Goal: Information Seeking & Learning: Learn about a topic

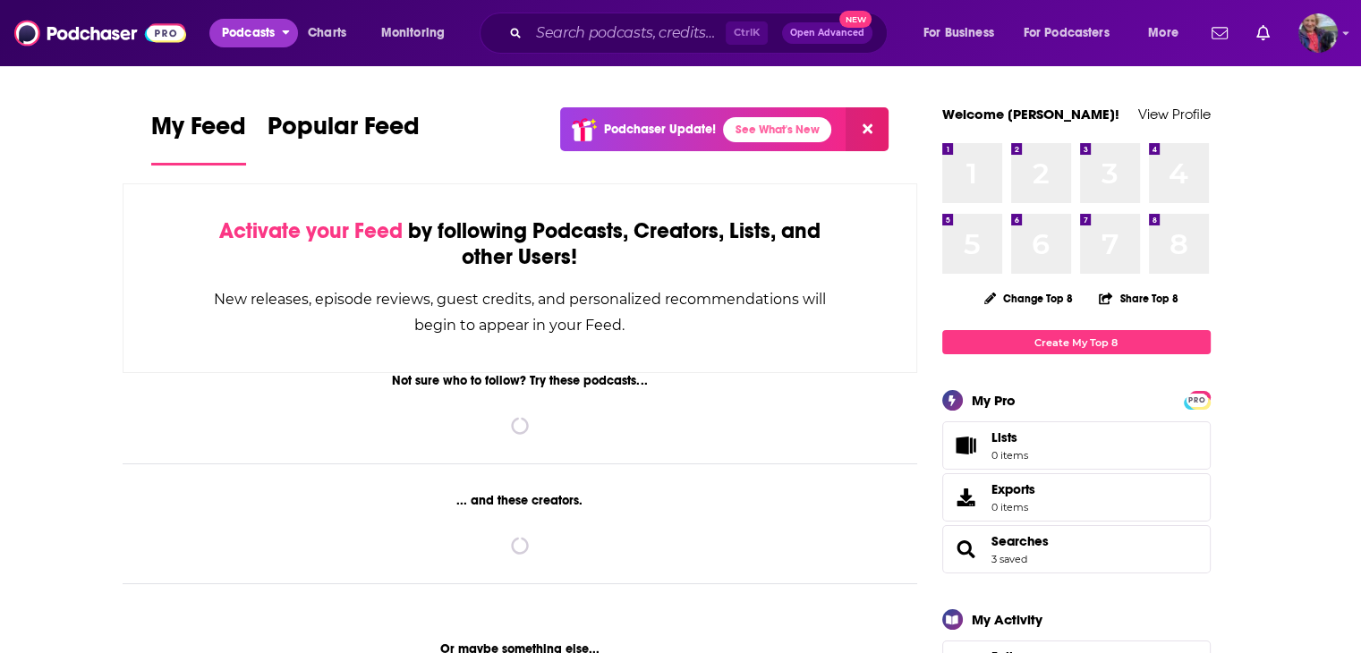
click at [265, 30] on span "Podcasts" at bounding box center [248, 33] width 53 height 25
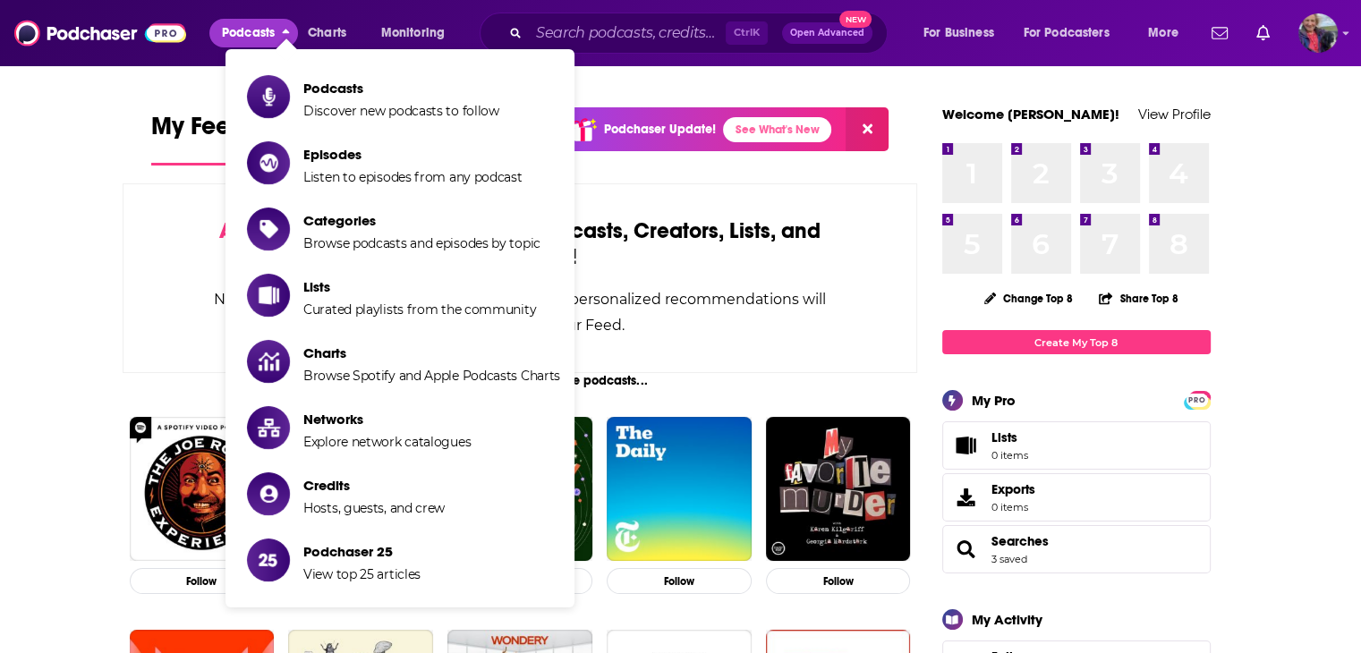
click at [221, 26] on button "Podcasts" at bounding box center [253, 33] width 89 height 29
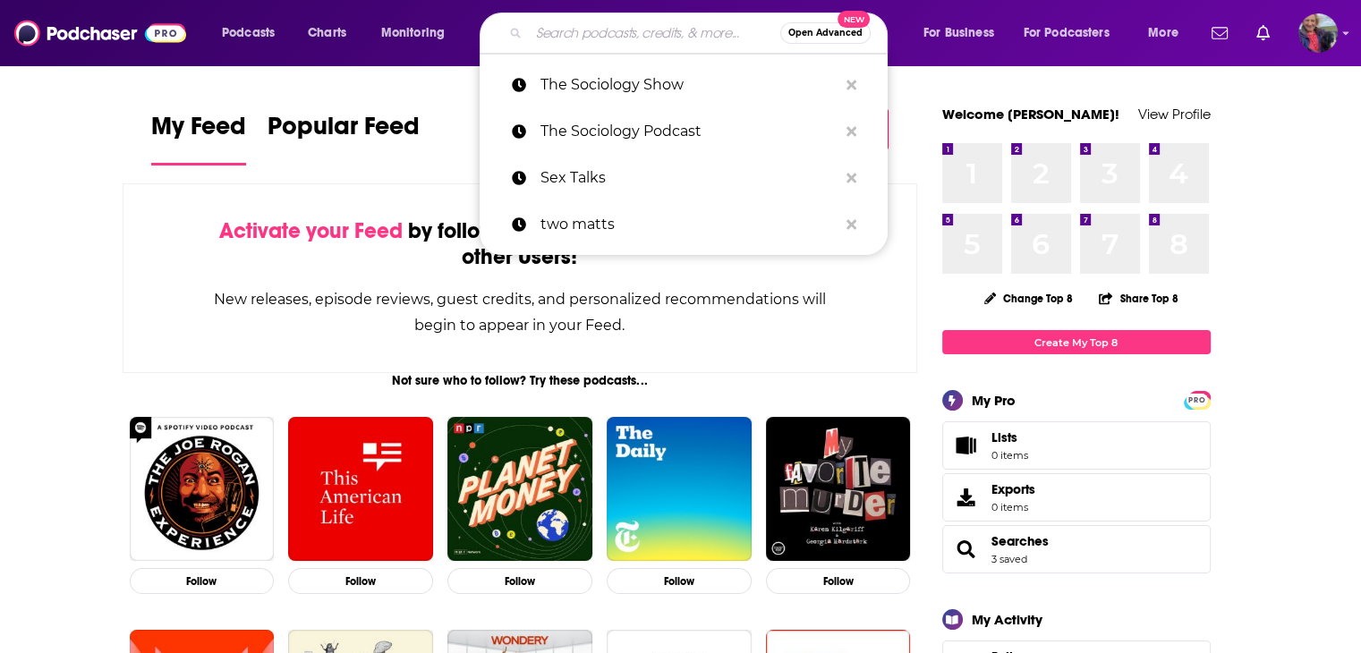
click at [609, 32] on input "Search podcasts, credits, & more..." at bounding box center [654, 33] width 251 height 29
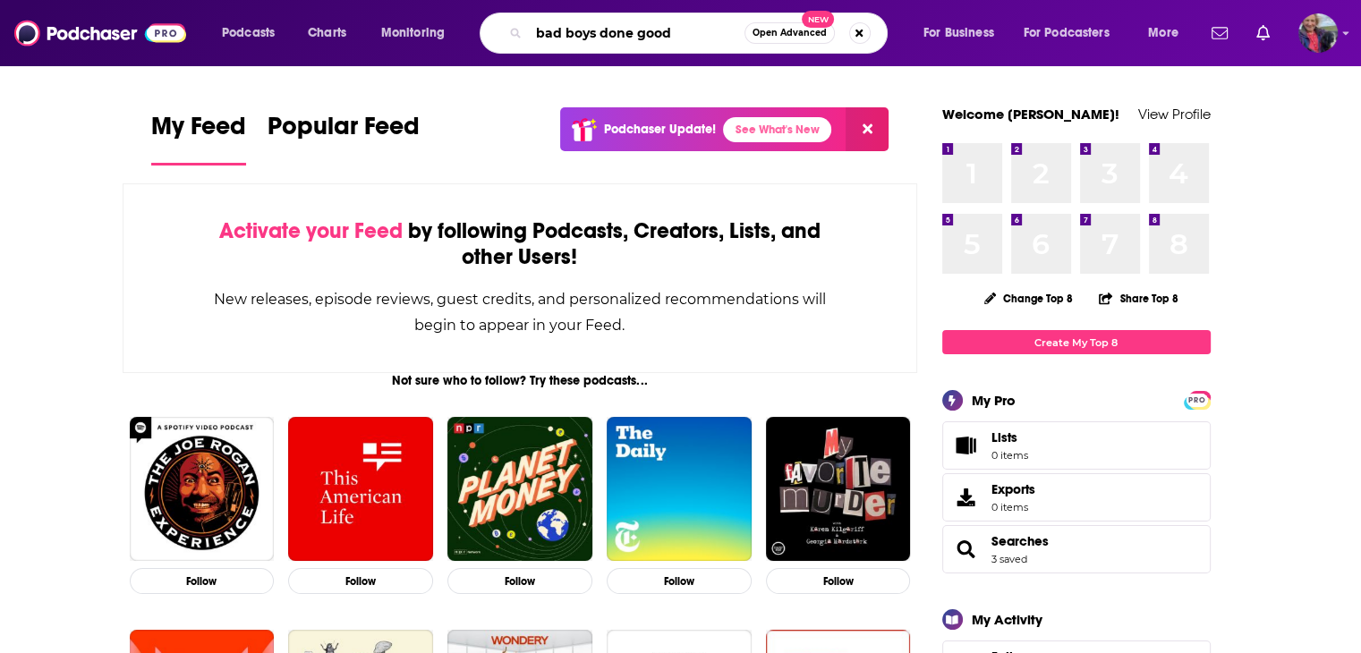
type input "bad boys done good"
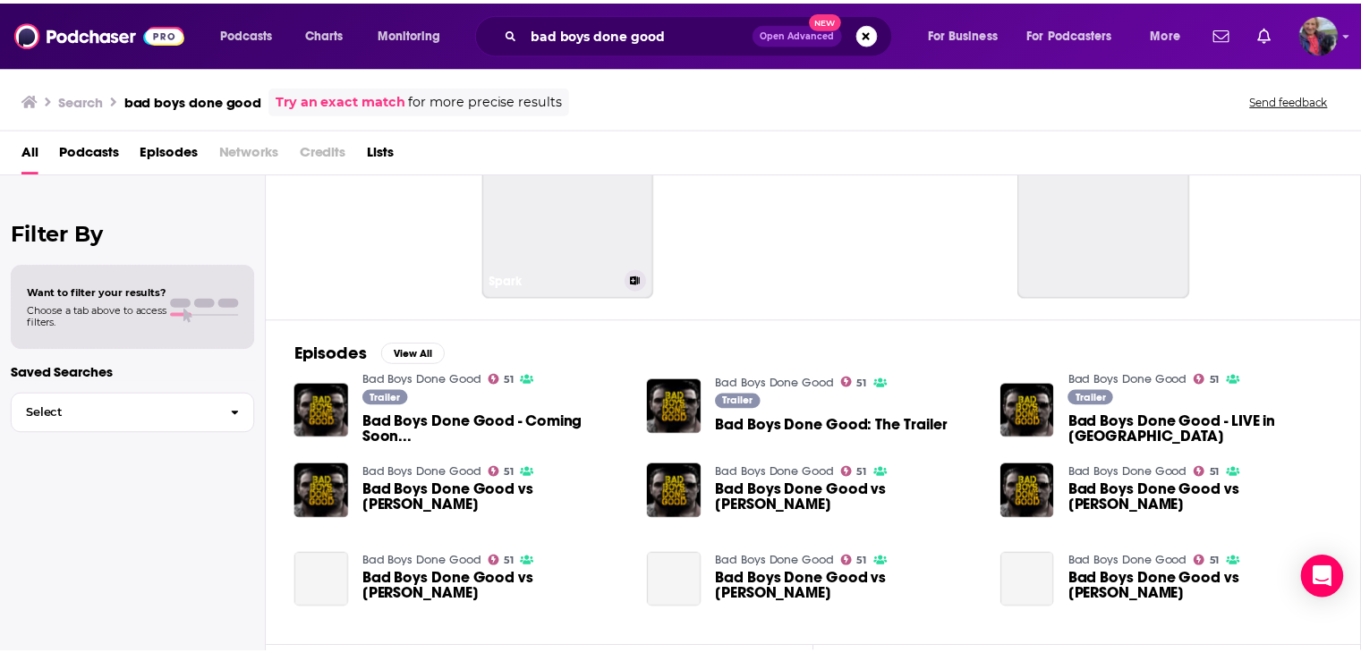
scroll to position [89, 0]
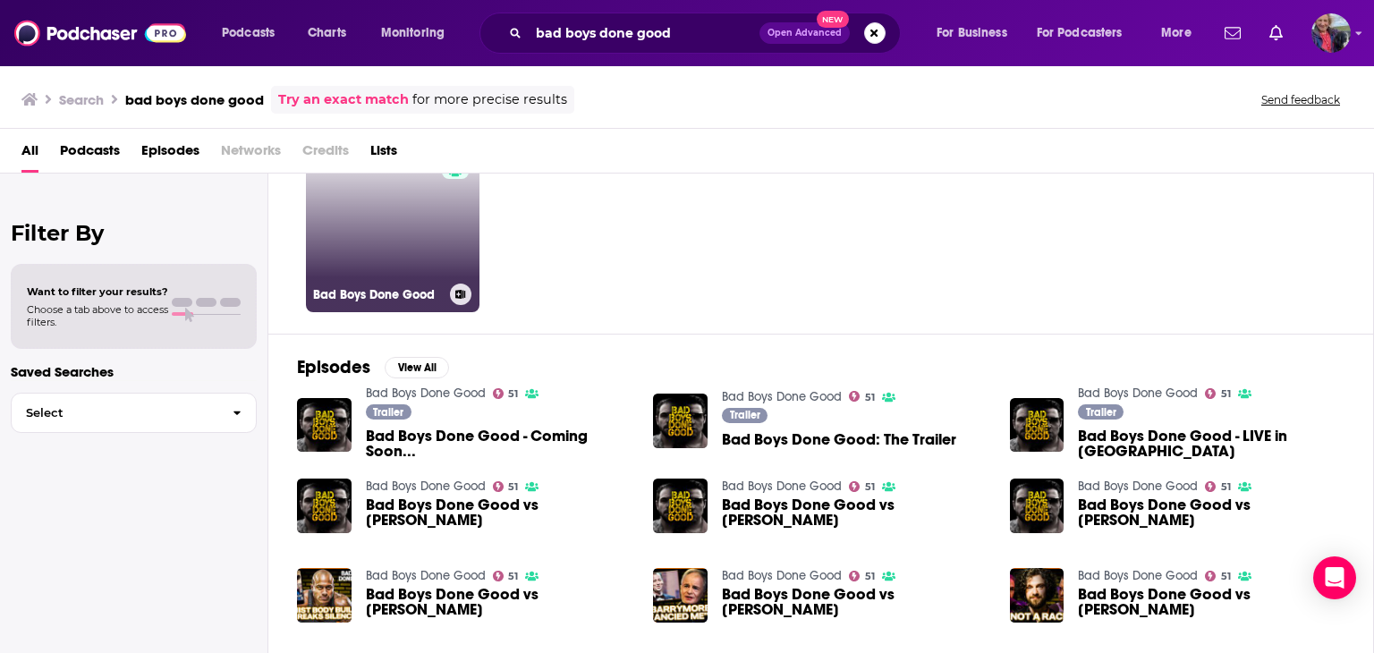
click at [422, 226] on link "51 Bad Boys Done Good" at bounding box center [393, 226] width 174 height 174
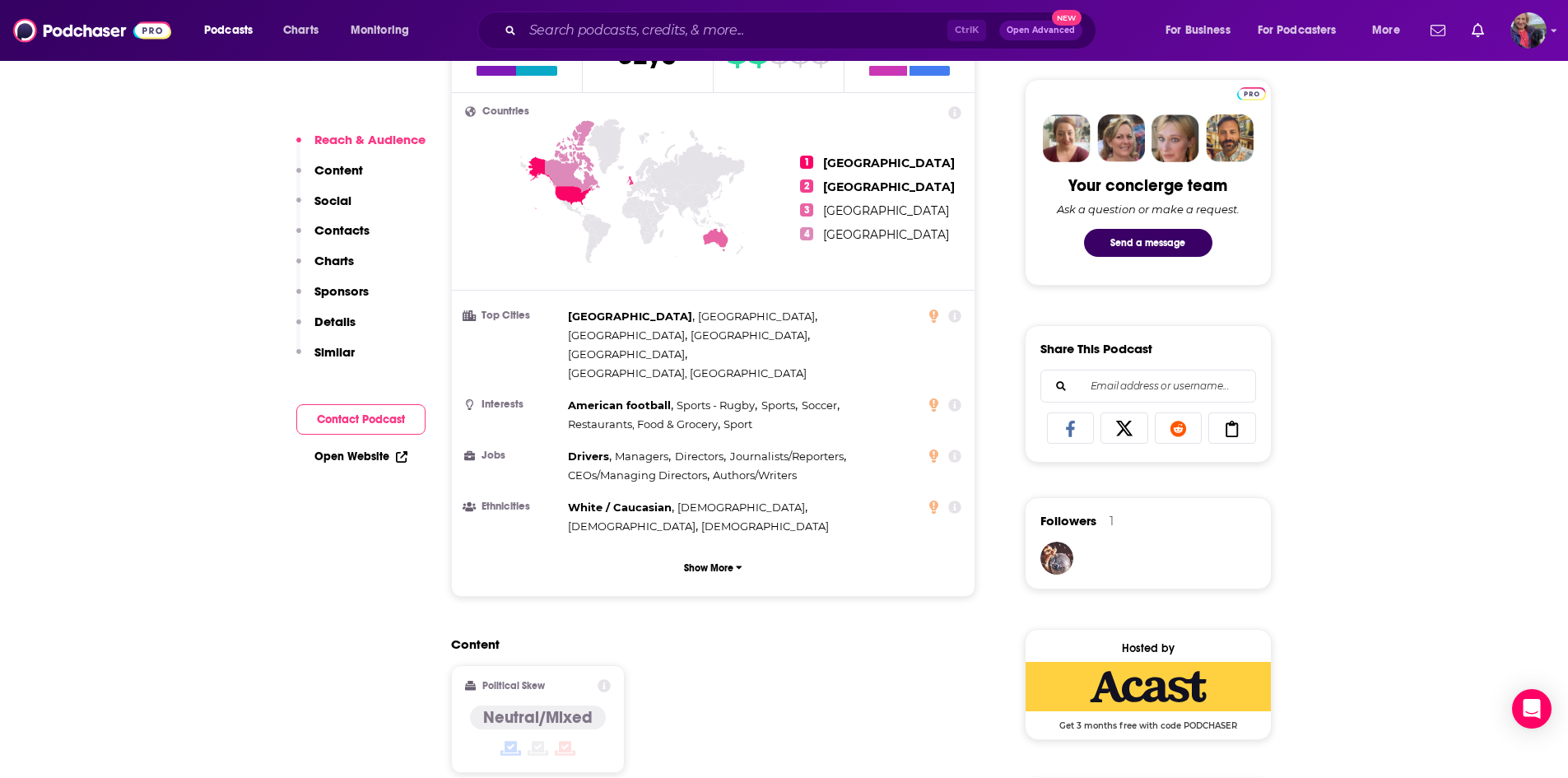
scroll to position [824, 0]
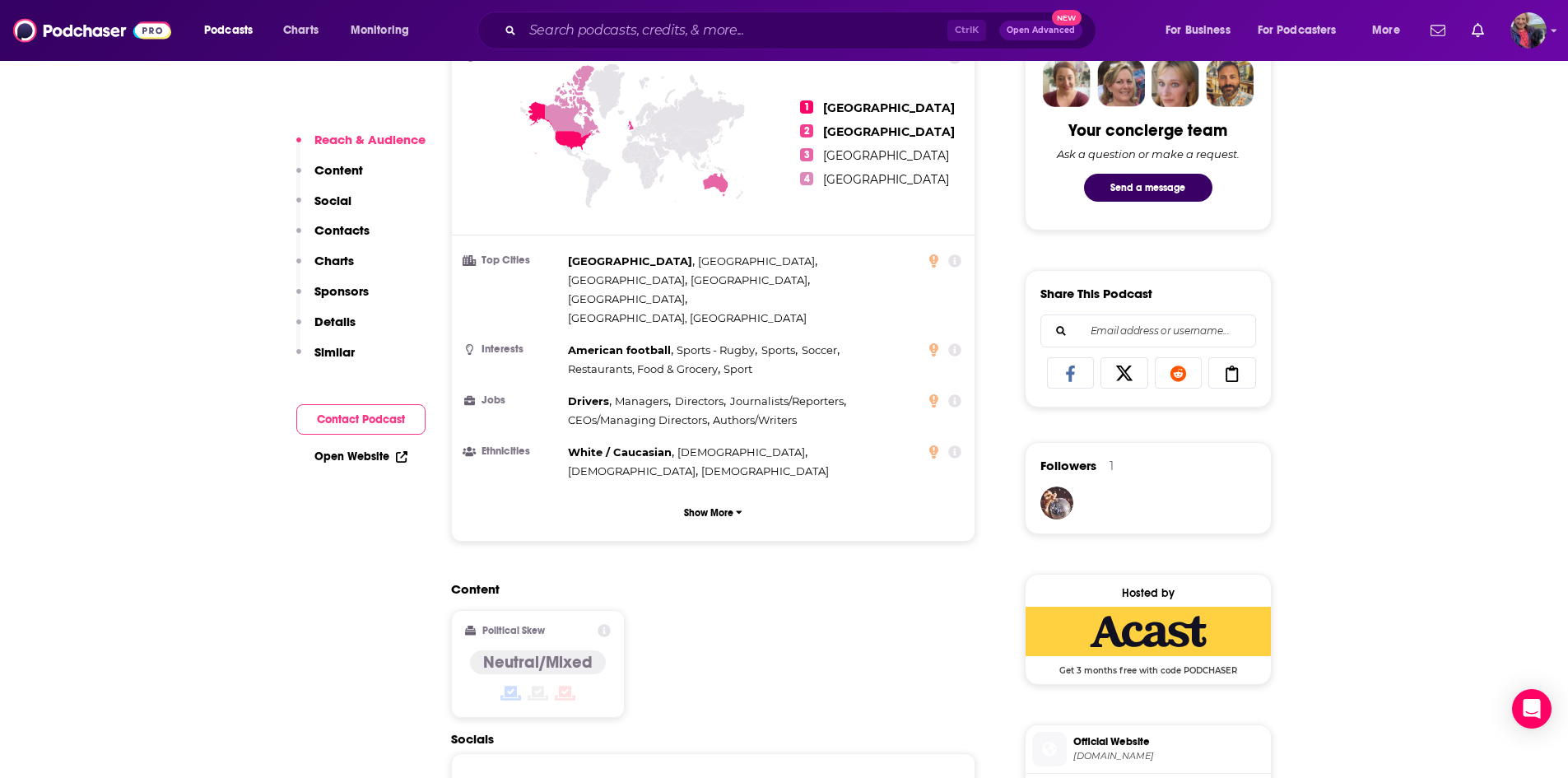
click at [1115, 372] on icon at bounding box center [1124, 374] width 46 height 17
